Goal: Task Accomplishment & Management: Manage account settings

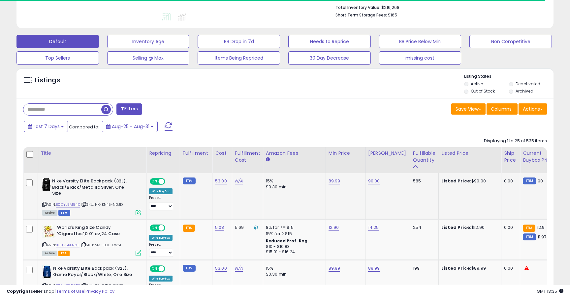
scroll to position [192, 0]
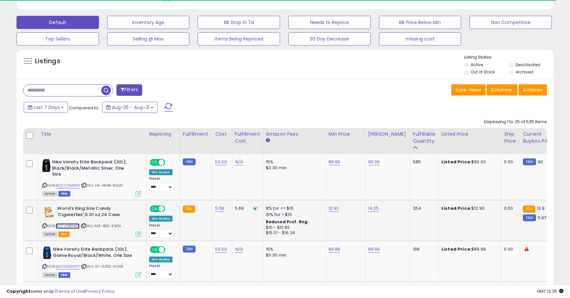
click at [68, 224] on link "B00VSBKN8E" at bounding box center [68, 227] width 24 height 6
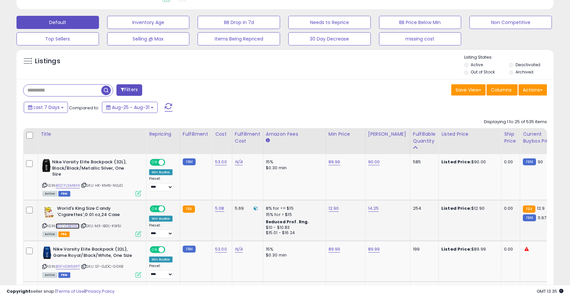
scroll to position [135, 311]
click at [332, 210] on link "12.90" at bounding box center [333, 208] width 11 height 7
type input "*****"
click button "submit" at bounding box center [351, 192] width 11 height 10
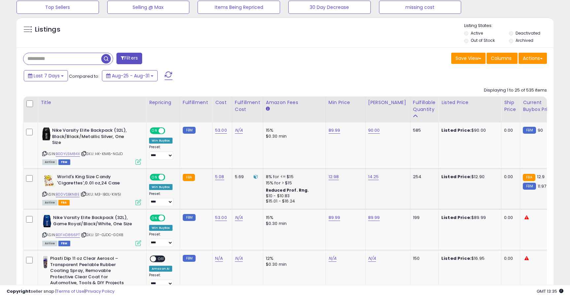
scroll to position [244, 0]
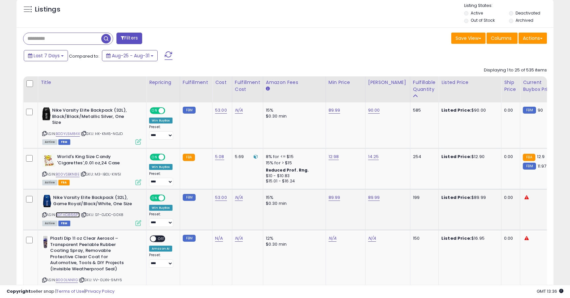
click at [69, 215] on link "B0FHD866PT" at bounding box center [68, 215] width 24 height 6
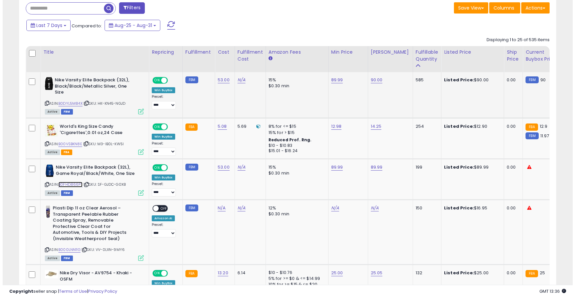
scroll to position [281, 0]
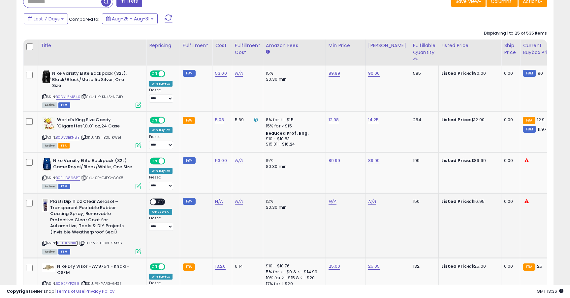
click at [68, 243] on link "B000LNN11G" at bounding box center [67, 244] width 22 height 6
click at [166, 227] on select "**** ******* *******" at bounding box center [161, 227] width 24 height 8
click at [154, 205] on div "ON OFF" at bounding box center [149, 202] width 15 height 6
click at [154, 203] on span at bounding box center [153, 202] width 6 height 6
click at [153, 200] on span at bounding box center [153, 202] width 6 height 6
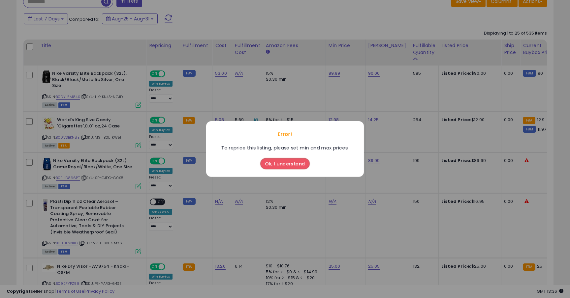
click at [279, 165] on button "Ok, I understand" at bounding box center [284, 163] width 49 height 11
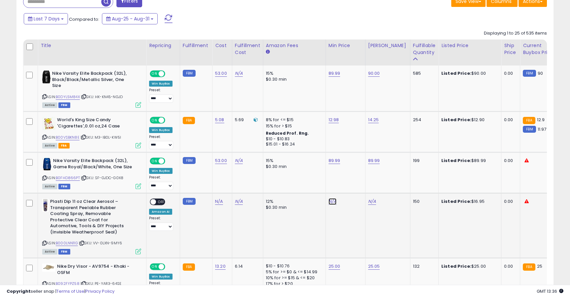
click at [328, 202] on link "N/A" at bounding box center [332, 201] width 8 height 7
type input "*****"
click at [354, 188] on button "submit" at bounding box center [350, 185] width 11 height 10
click at [371, 201] on link "N/A" at bounding box center [372, 201] width 8 height 7
type input "*****"
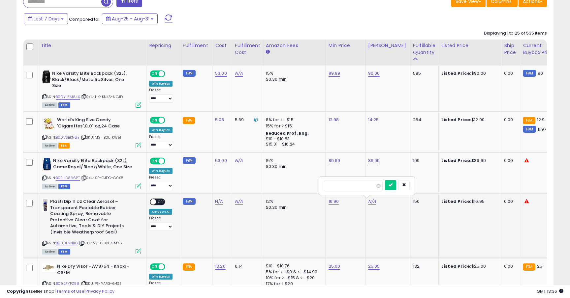
click at [395, 180] on div "*****" at bounding box center [366, 185] width 95 height 17
click at [392, 183] on icon "submit" at bounding box center [390, 185] width 4 height 4
click at [153, 202] on span at bounding box center [153, 202] width 6 height 6
click at [139, 252] on icon at bounding box center [138, 252] width 6 height 6
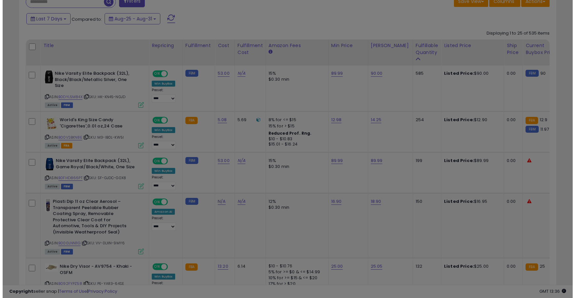
scroll to position [135, 314]
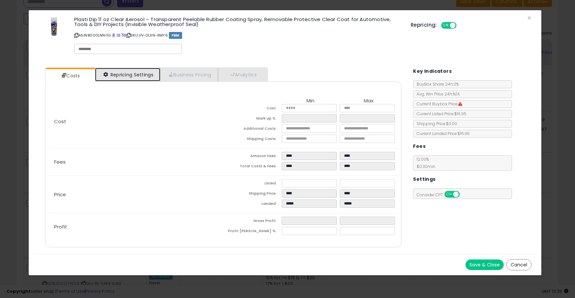
click at [142, 75] on link "Repricing Settings" at bounding box center [127, 75] width 65 height 14
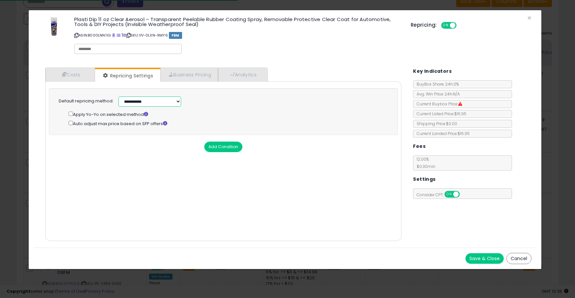
click at [138, 101] on select "**********" at bounding box center [149, 102] width 63 height 10
select select "******"
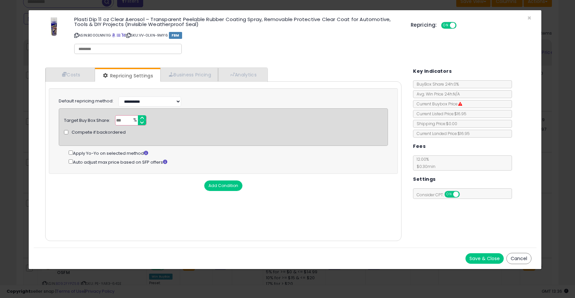
click at [481, 259] on button "Save & Close" at bounding box center [484, 259] width 38 height 11
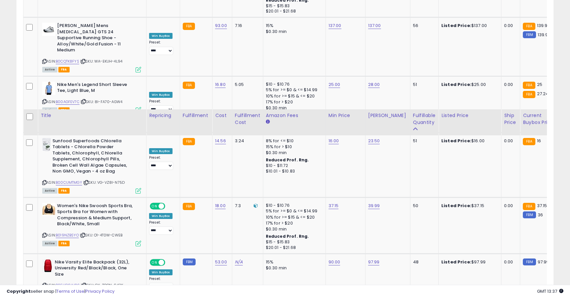
scroll to position [1439, 0]
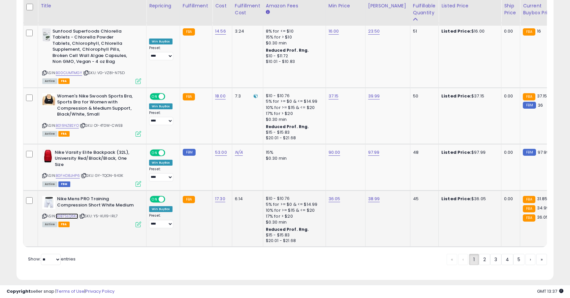
click at [71, 214] on link "B0B7SLQ6K4" at bounding box center [67, 217] width 22 height 6
click at [69, 173] on link "B0FHD8JHP6" at bounding box center [68, 176] width 24 height 6
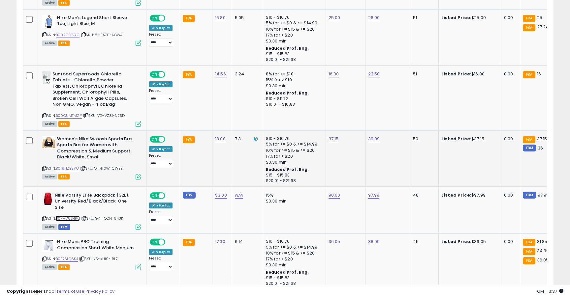
scroll to position [1352, 0]
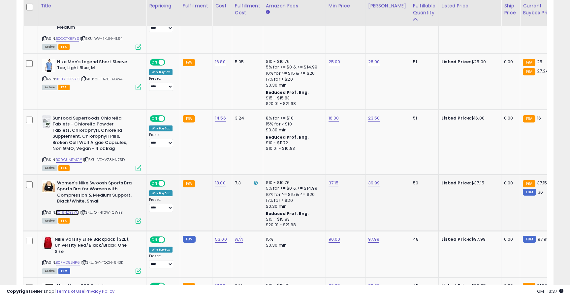
click at [68, 210] on link "B019NZBSYO" at bounding box center [67, 213] width 23 height 6
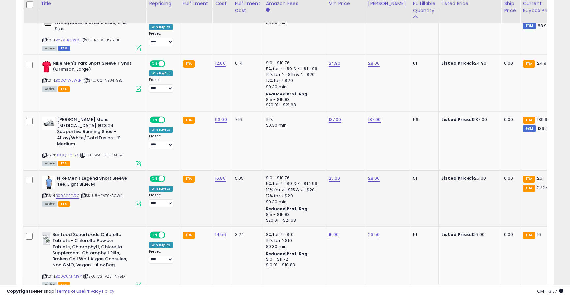
scroll to position [1233, 0]
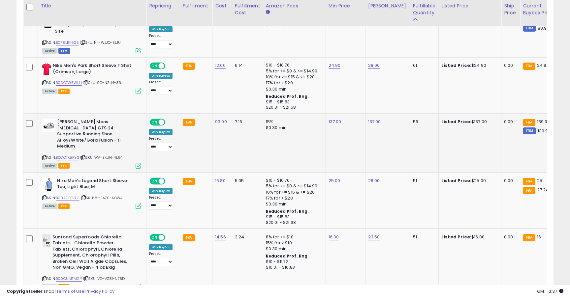
click at [73, 143] on div "ASIN: B0CQTK8FYS | SKU: WA-EKUH-4L94 Active FBA" at bounding box center [91, 143] width 99 height 49
click at [73, 155] on link "B0CQTK8FYS" at bounding box center [67, 158] width 23 height 6
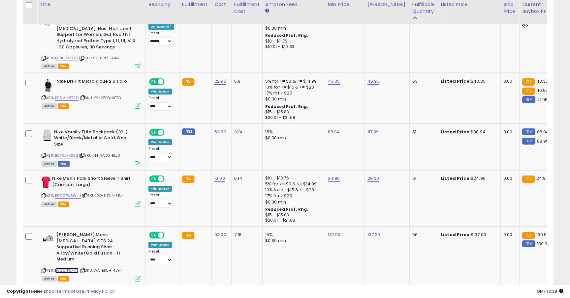
scroll to position [1119, 0]
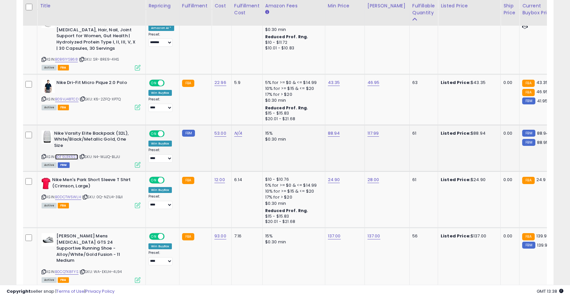
click at [73, 154] on link "B0F9LRK6SS" at bounding box center [66, 157] width 23 height 6
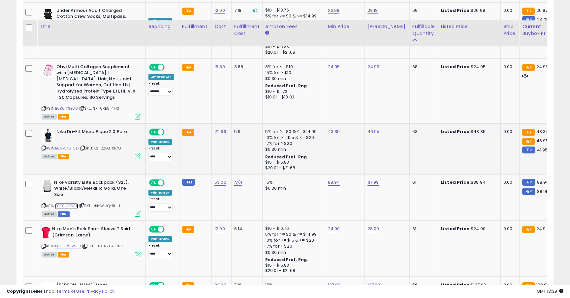
scroll to position [1057, 0]
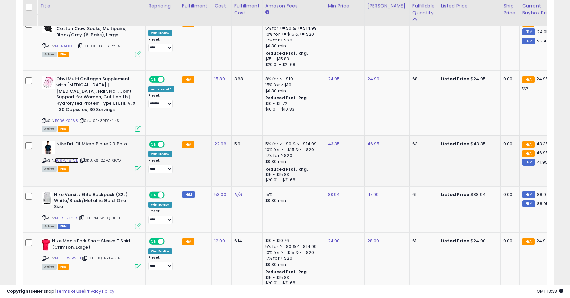
click at [75, 160] on link "B09VJ48TCD" at bounding box center [66, 161] width 23 height 6
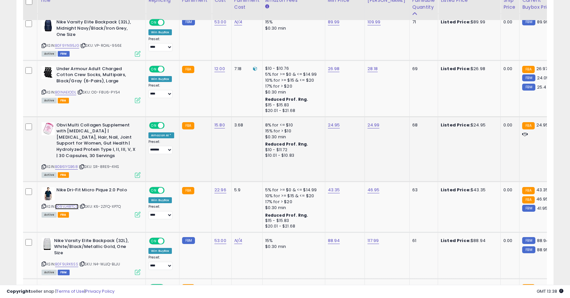
scroll to position [1005, 0]
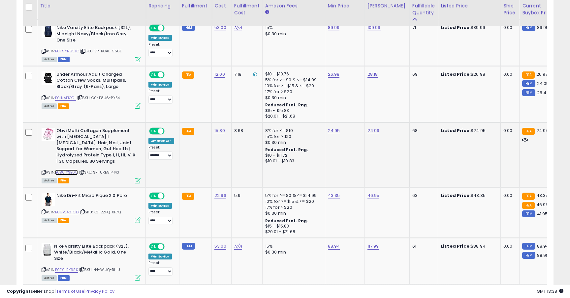
click at [66, 174] on link "B0B61YSB68" at bounding box center [66, 173] width 23 height 6
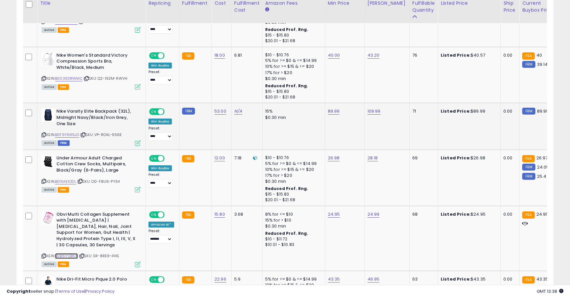
scroll to position [919, 0]
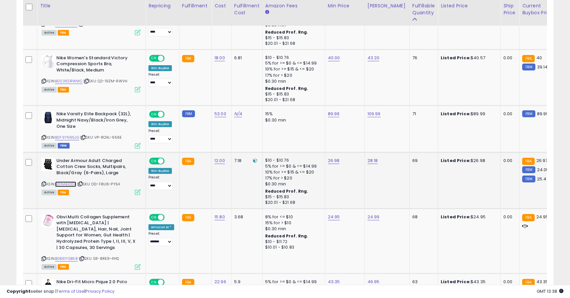
click at [65, 184] on link "B01NAEIODL" at bounding box center [65, 185] width 21 height 6
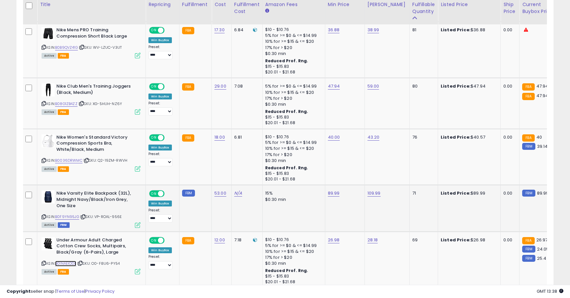
scroll to position [838, 0]
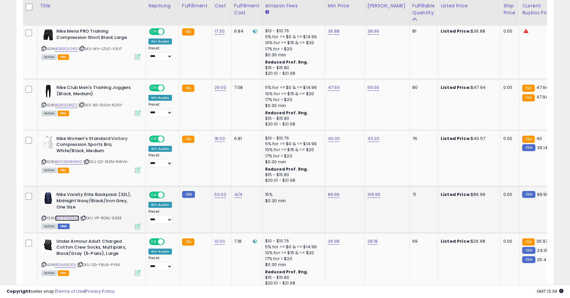
click at [65, 219] on link "B0F9YN95JG" at bounding box center [67, 219] width 24 height 6
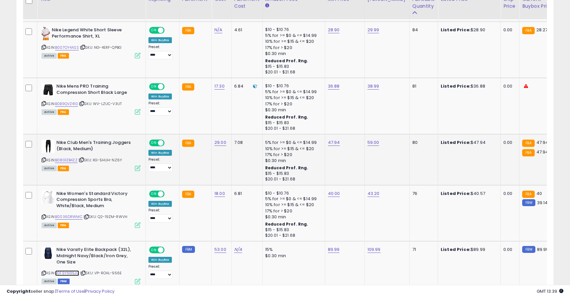
scroll to position [777, 0]
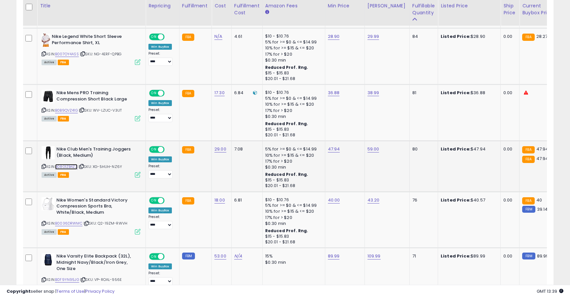
click at [71, 165] on link "B08G1ZB4ZZ" at bounding box center [66, 167] width 22 height 6
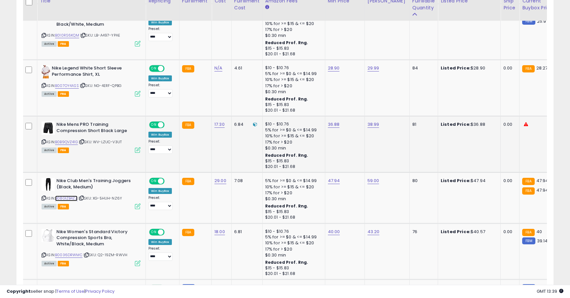
scroll to position [738, 0]
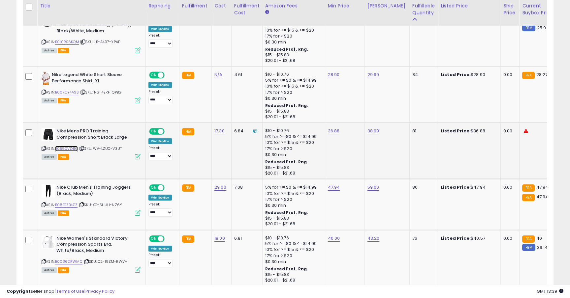
click at [61, 149] on link "B0B9QVZ41G" at bounding box center [66, 149] width 23 height 6
click at [329, 129] on link "36.88" at bounding box center [334, 131] width 12 height 7
type input "*"
type input "*****"
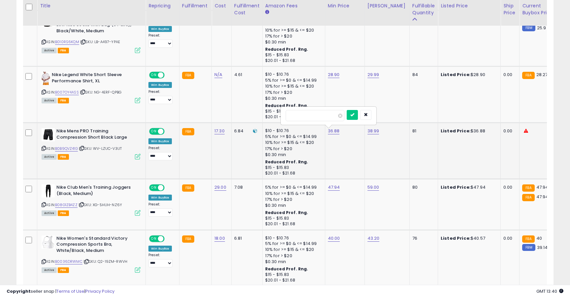
click button "submit" at bounding box center [351, 115] width 11 height 10
click at [369, 132] on link "38.99" at bounding box center [373, 131] width 12 height 7
type input "*"
click at [386, 110] on button "submit" at bounding box center [391, 115] width 11 height 10
click at [333, 110] on input "*****" at bounding box center [354, 109] width 59 height 11
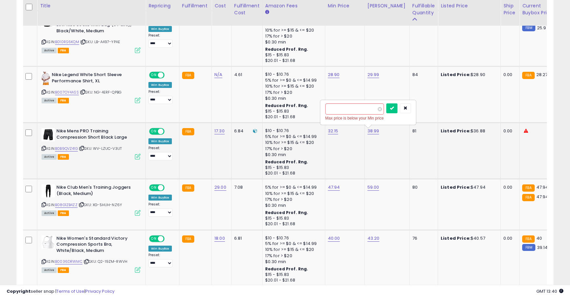
type input "*****"
click button "submit" at bounding box center [391, 109] width 11 height 10
click at [68, 92] on link "B007OY4ASS" at bounding box center [67, 93] width 24 height 6
click at [332, 77] on link "28.90" at bounding box center [334, 75] width 12 height 7
type input "*****"
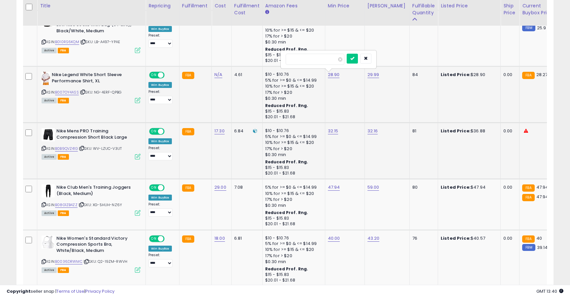
click button "submit" at bounding box center [351, 59] width 11 height 10
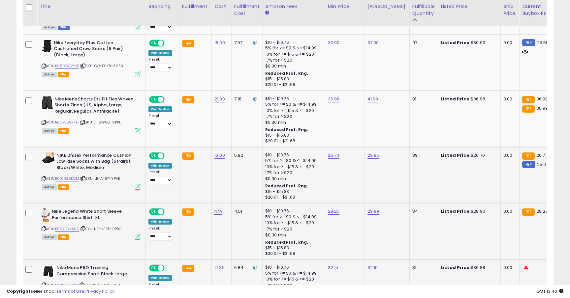
scroll to position [585, 0]
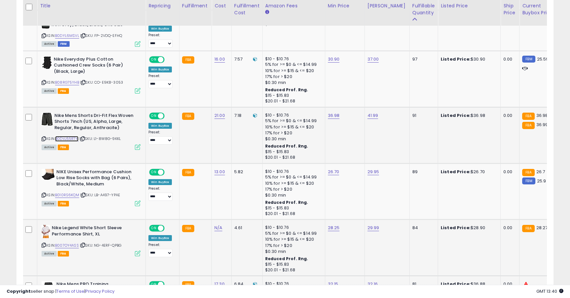
click at [71, 141] on link "B0DVJ55R7H" at bounding box center [66, 139] width 23 height 6
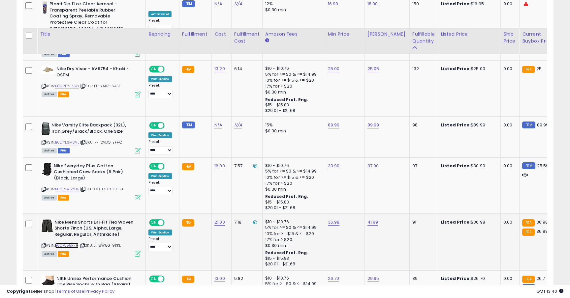
scroll to position [456, 0]
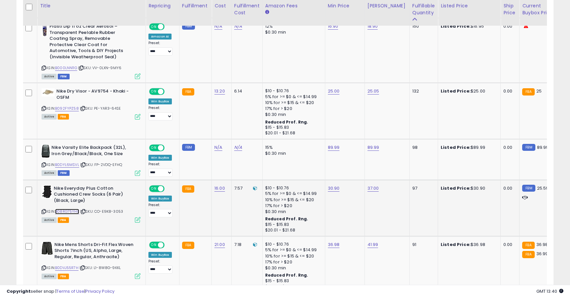
click at [72, 212] on link "B08RG75YHB" at bounding box center [67, 212] width 24 height 6
click at [332, 188] on link "30.90" at bounding box center [334, 188] width 12 height 7
type input "*****"
click button "submit" at bounding box center [351, 172] width 11 height 10
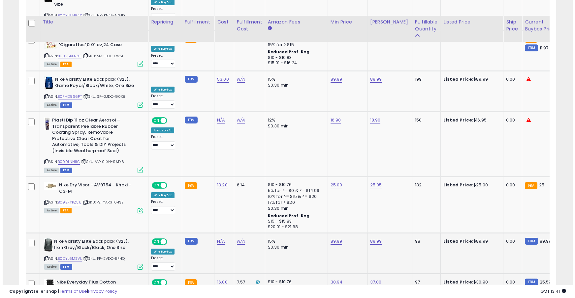
scroll to position [325, 0]
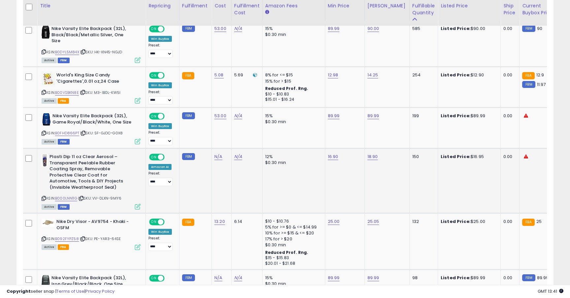
click at [139, 208] on icon at bounding box center [138, 207] width 6 height 6
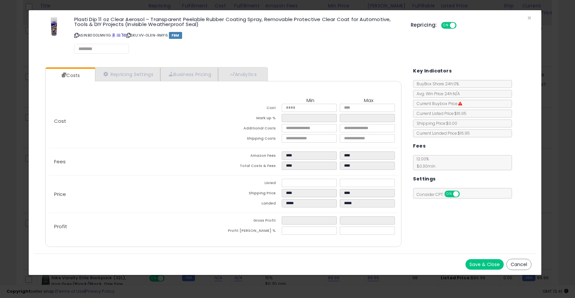
select select "******"
click at [154, 75] on link "Repricing Settings" at bounding box center [127, 75] width 65 height 14
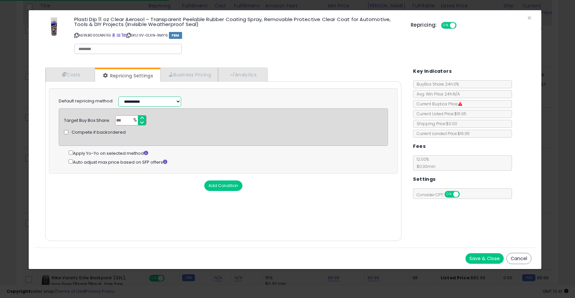
click at [154, 99] on select "**********" at bounding box center [149, 102] width 63 height 10
click at [483, 256] on button "Save & Close" at bounding box center [484, 259] width 38 height 11
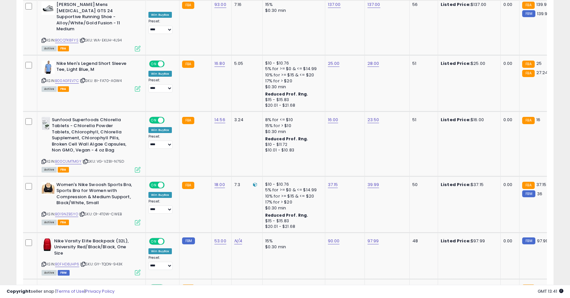
scroll to position [1439, 0]
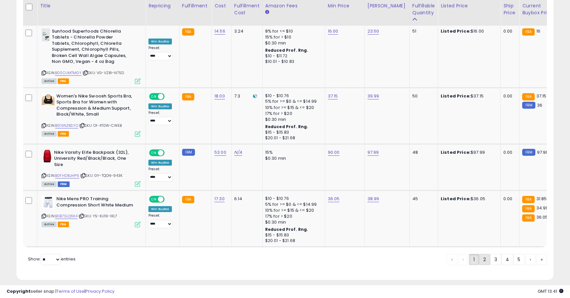
click at [485, 254] on link "2" at bounding box center [484, 259] width 11 height 11
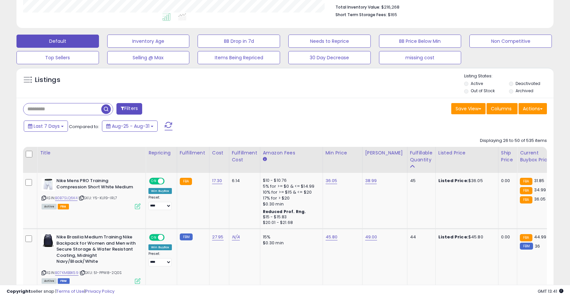
scroll to position [201, 0]
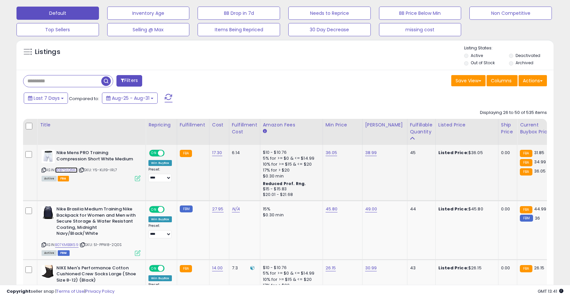
click at [70, 171] on link "B0B7SLQ6K4" at bounding box center [66, 170] width 22 height 6
click at [330, 150] on td "36.05" at bounding box center [342, 173] width 40 height 56
click at [330, 150] on link "36.05" at bounding box center [331, 153] width 12 height 7
type input "*****"
click button "submit" at bounding box center [350, 137] width 11 height 10
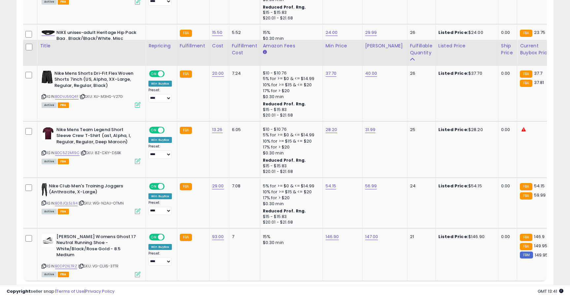
scroll to position [1465, 0]
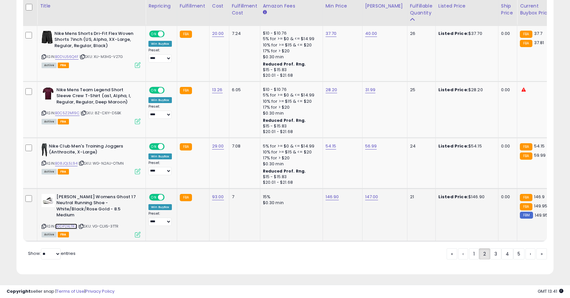
click at [71, 224] on link "B0DP2XLTRZ" at bounding box center [66, 227] width 22 height 6
click at [71, 163] on link "B08JQL5L94" at bounding box center [66, 164] width 22 height 6
click at [330, 149] on link "54.15" at bounding box center [330, 146] width 11 height 7
type input "*****"
click button "submit" at bounding box center [350, 130] width 11 height 10
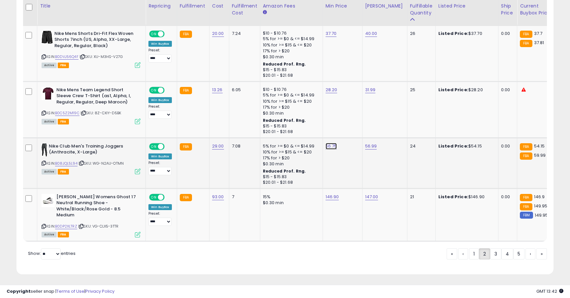
click at [330, 147] on link "56.75" at bounding box center [331, 146] width 12 height 7
type input "*****"
click button "submit" at bounding box center [350, 130] width 11 height 10
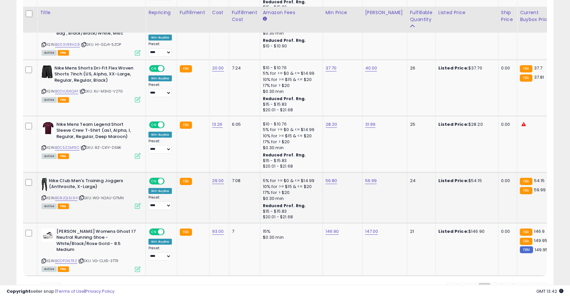
scroll to position [1429, 0]
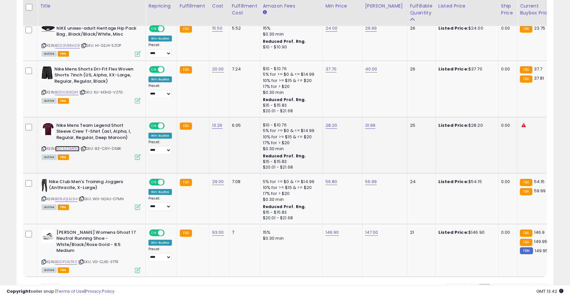
click at [74, 150] on link "B0C5Z2M19C" at bounding box center [67, 149] width 24 height 6
click at [331, 126] on link "28.20" at bounding box center [331, 125] width 12 height 7
type input "*****"
click button "submit" at bounding box center [350, 109] width 11 height 10
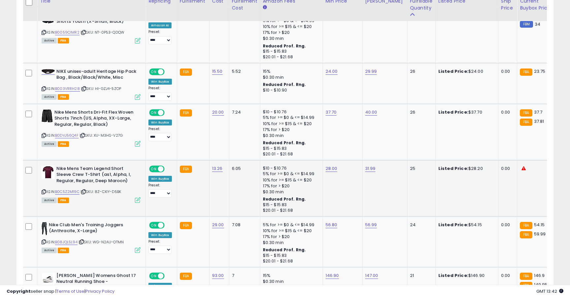
scroll to position [1381, 0]
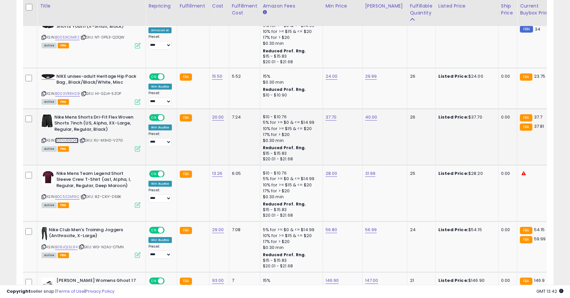
click at [73, 140] on link "B0DVJ56Q4F" at bounding box center [66, 141] width 23 height 6
click at [330, 122] on td "37.70" at bounding box center [342, 137] width 40 height 56
click at [333, 116] on link "37.70" at bounding box center [330, 117] width 11 height 7
type input "*****"
click button "submit" at bounding box center [350, 101] width 11 height 10
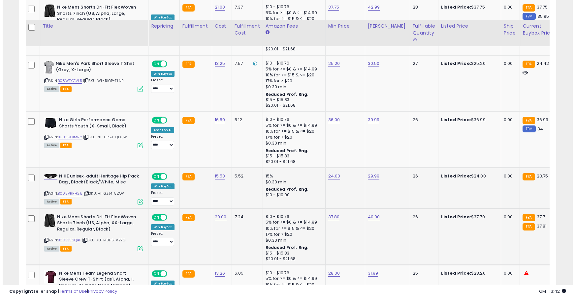
scroll to position [1258, 0]
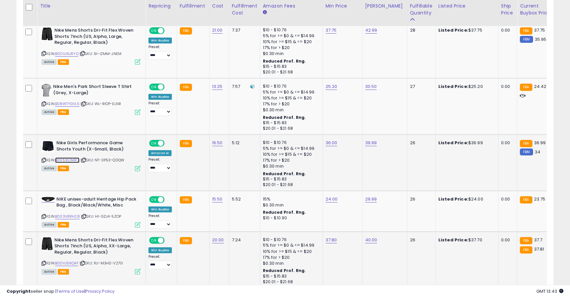
click at [72, 163] on link "B0059CIMR2" at bounding box center [67, 161] width 24 height 6
click at [138, 168] on icon at bounding box center [138, 169] width 6 height 6
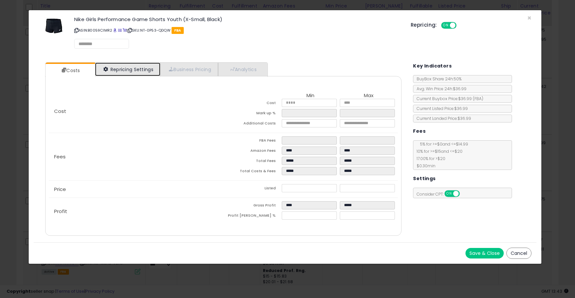
click at [147, 72] on link "Repricing Settings" at bounding box center [127, 70] width 65 height 14
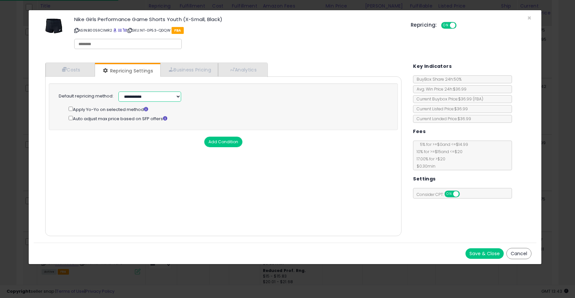
click at [145, 99] on select "**********" at bounding box center [149, 97] width 63 height 10
select select "******"
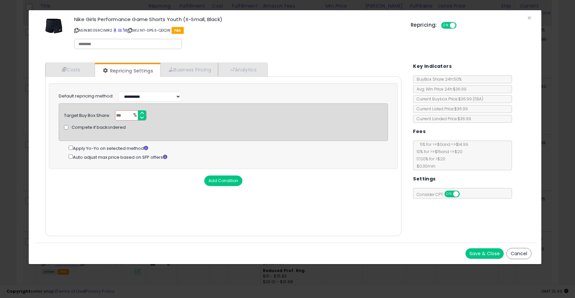
click at [473, 252] on button "Save & Close" at bounding box center [484, 254] width 38 height 11
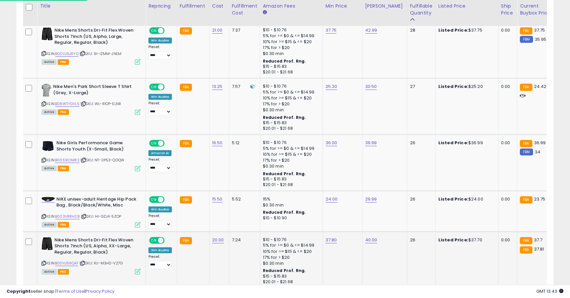
scroll to position [329529, 329353]
click at [332, 146] on link "36.00" at bounding box center [331, 143] width 12 height 7
click at [86, 122] on td "Nike Men's Park Short Sleeve T Shirt (Grey, X-Large) ASIN: B08WTYGVL5 | SKU: WL…" at bounding box center [91, 106] width 108 height 56
click at [367, 125] on button "button" at bounding box center [364, 127] width 11 height 10
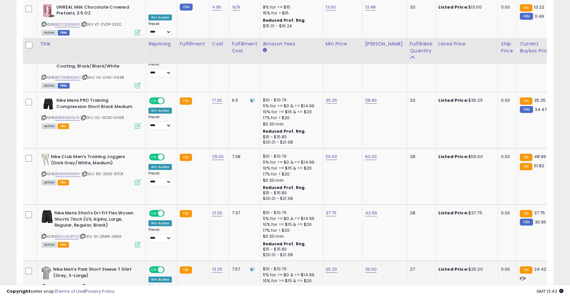
scroll to position [1052, 0]
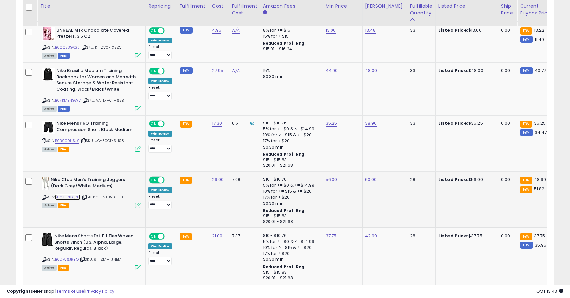
click at [73, 197] on link "B08KGNGQNY" at bounding box center [67, 198] width 25 height 6
click at [329, 183] on td "56.00" at bounding box center [342, 200] width 40 height 56
click at [330, 181] on link "56.00" at bounding box center [331, 180] width 12 height 7
type input "*****"
click button "submit" at bounding box center [350, 164] width 11 height 10
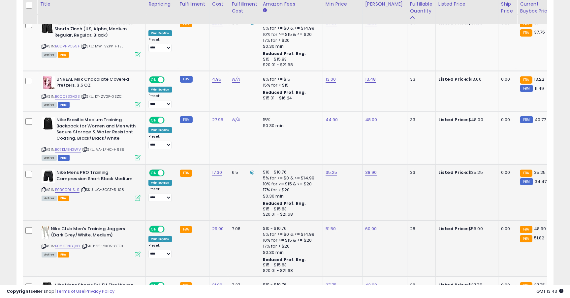
scroll to position [1001, 0]
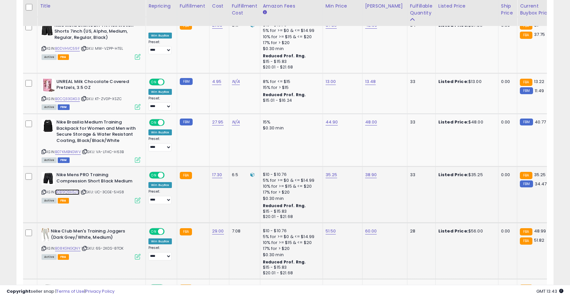
click at [73, 192] on link "B0B9Q9HSJ9" at bounding box center [67, 193] width 24 height 6
click at [326, 178] on link "35.25" at bounding box center [331, 175] width 12 height 7
type input "*****"
click button "submit" at bounding box center [350, 159] width 11 height 10
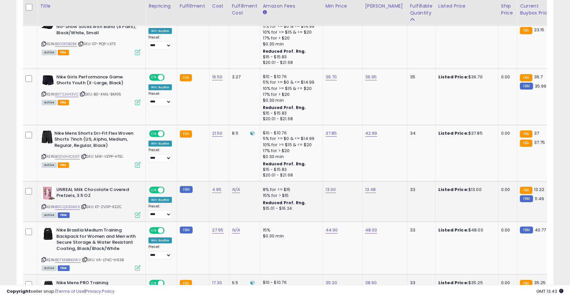
scroll to position [899, 0]
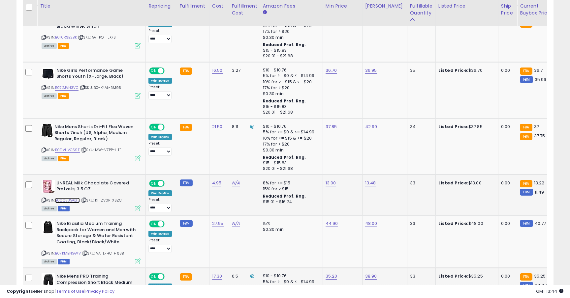
click at [78, 198] on link "B0CQ33GXG3" at bounding box center [67, 201] width 25 height 6
click at [370, 183] on link "13.48" at bounding box center [370, 183] width 11 height 7
type input "*****"
click button "submit" at bounding box center [389, 167] width 11 height 10
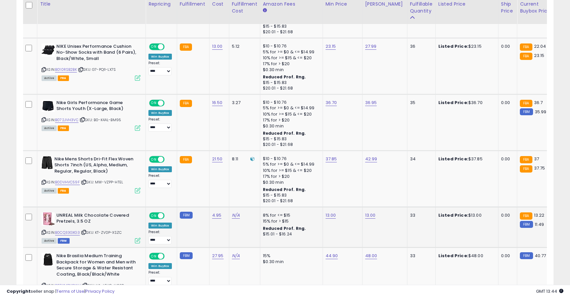
scroll to position [863, 0]
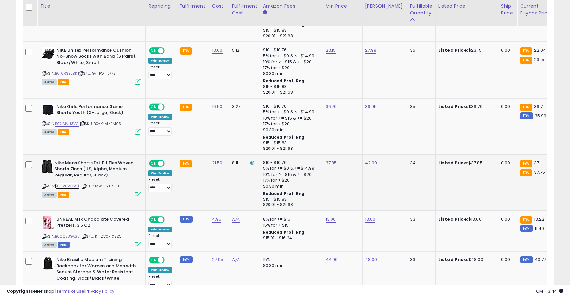
click at [76, 187] on link "B0DVHVC59F" at bounding box center [67, 187] width 25 height 6
click at [332, 166] on td "37.85" at bounding box center [342, 183] width 40 height 56
click at [332, 166] on link "37.85" at bounding box center [331, 163] width 12 height 7
type input "*****"
click button "submit" at bounding box center [350, 147] width 11 height 10
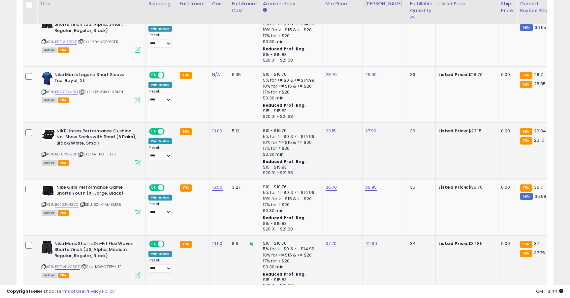
scroll to position [780, 0]
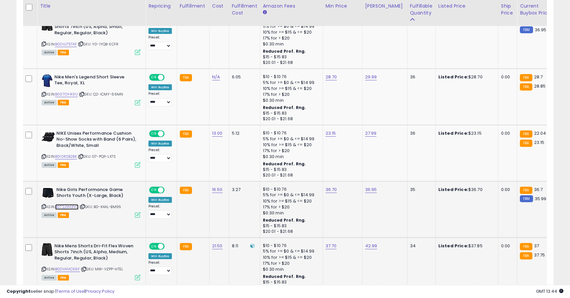
click at [68, 209] on link "B072JVH3VC" at bounding box center [66, 207] width 23 height 6
click at [332, 189] on link "36.70" at bounding box center [331, 190] width 12 height 7
type input "*****"
click button "submit" at bounding box center [350, 173] width 11 height 10
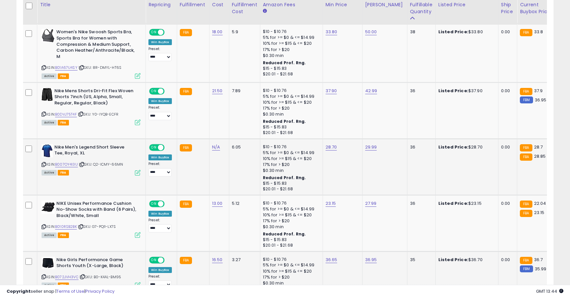
scroll to position [708, 0]
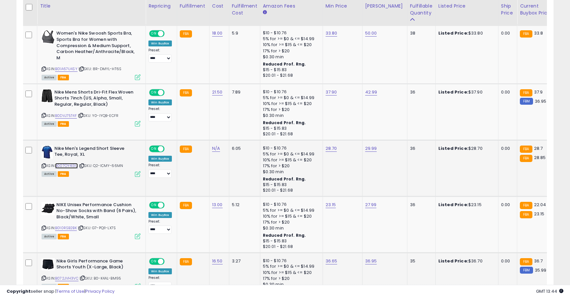
click at [72, 165] on link "B007OY4I3U" at bounding box center [66, 166] width 23 height 6
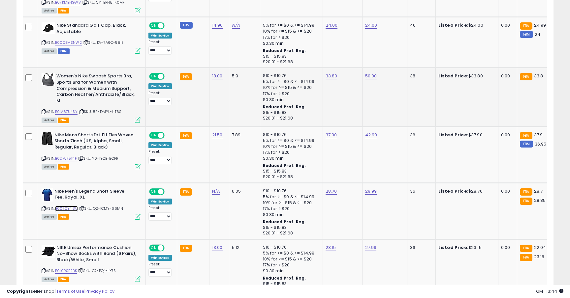
scroll to position [602, 0]
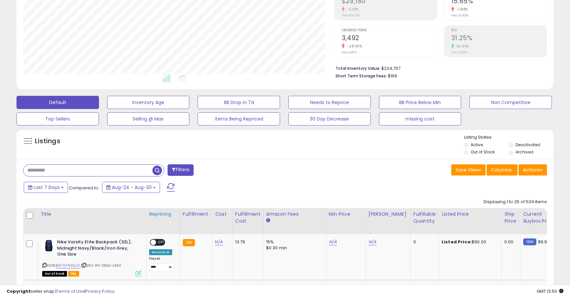
scroll to position [104, 0]
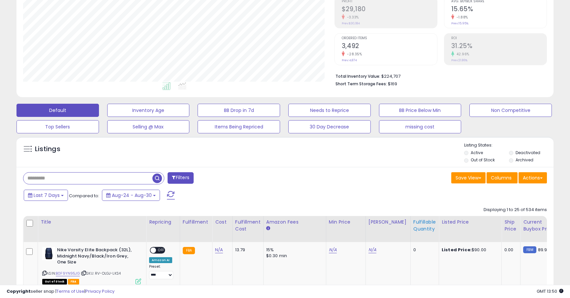
click at [418, 225] on div "Fulfillable Quantity" at bounding box center [424, 226] width 23 height 14
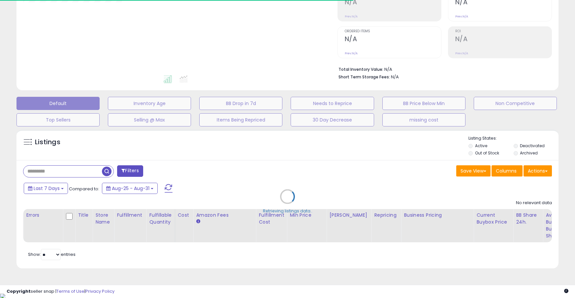
type input "**********"
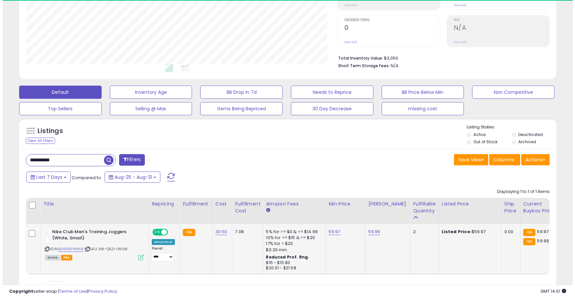
scroll to position [135, 311]
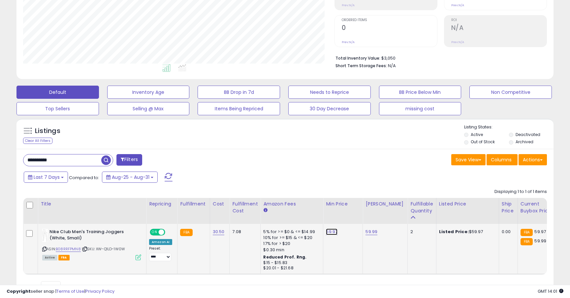
click at [334, 231] on link "59.97" at bounding box center [332, 232] width 12 height 7
type input "*****"
click button "submit" at bounding box center [350, 216] width 11 height 10
click at [333, 232] on link "59.95" at bounding box center [332, 232] width 12 height 7
type input "*****"
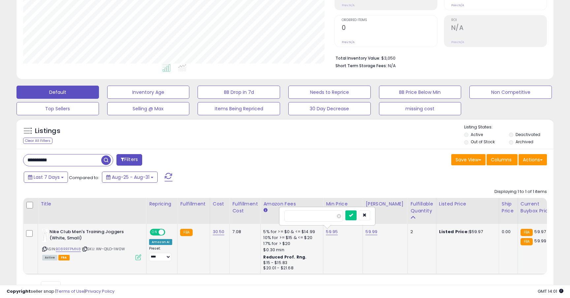
click button "submit" at bounding box center [350, 216] width 11 height 10
click at [160, 257] on select "**** ******* *******" at bounding box center [160, 257] width 22 height 8
click at [138, 257] on icon at bounding box center [138, 258] width 6 height 6
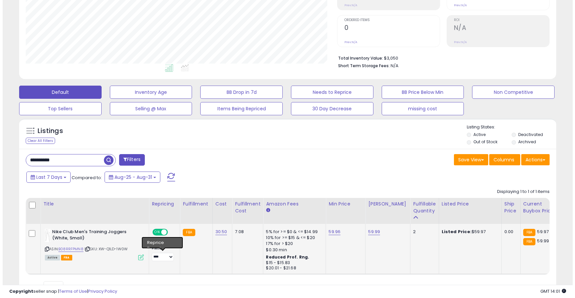
scroll to position [329529, 329350]
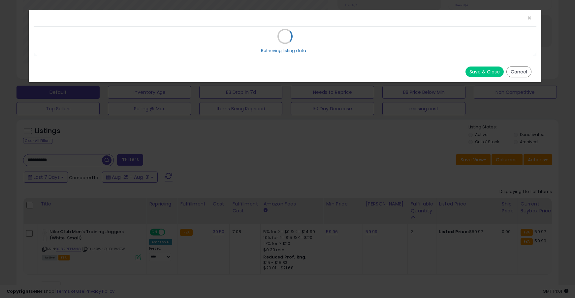
click at [138, 257] on div "× Close Retrieving listing data... Save & Close Cancel" at bounding box center [287, 149] width 575 height 298
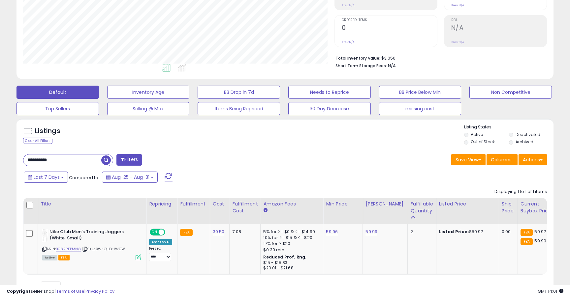
scroll to position [135, 311]
click at [138, 260] on icon at bounding box center [138, 258] width 6 height 6
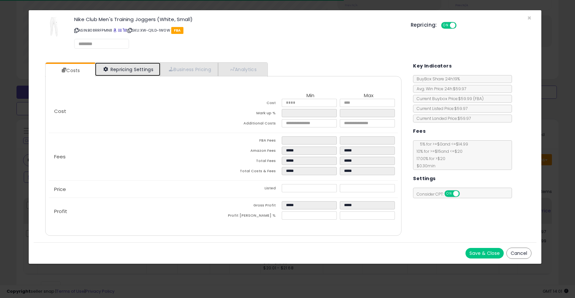
click at [132, 70] on link "Repricing Settings" at bounding box center [127, 70] width 65 height 14
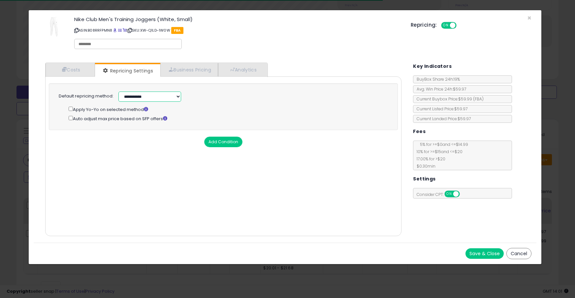
click at [132, 92] on select "**********" at bounding box center [149, 97] width 63 height 10
select select "******"
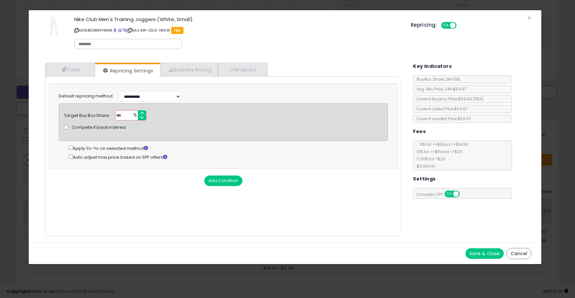
click at [486, 252] on button "Save & Close" at bounding box center [484, 254] width 38 height 11
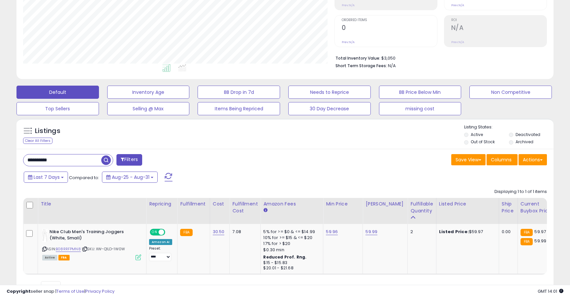
scroll to position [329529, 329353]
